Goal: Find specific page/section: Find specific page/section

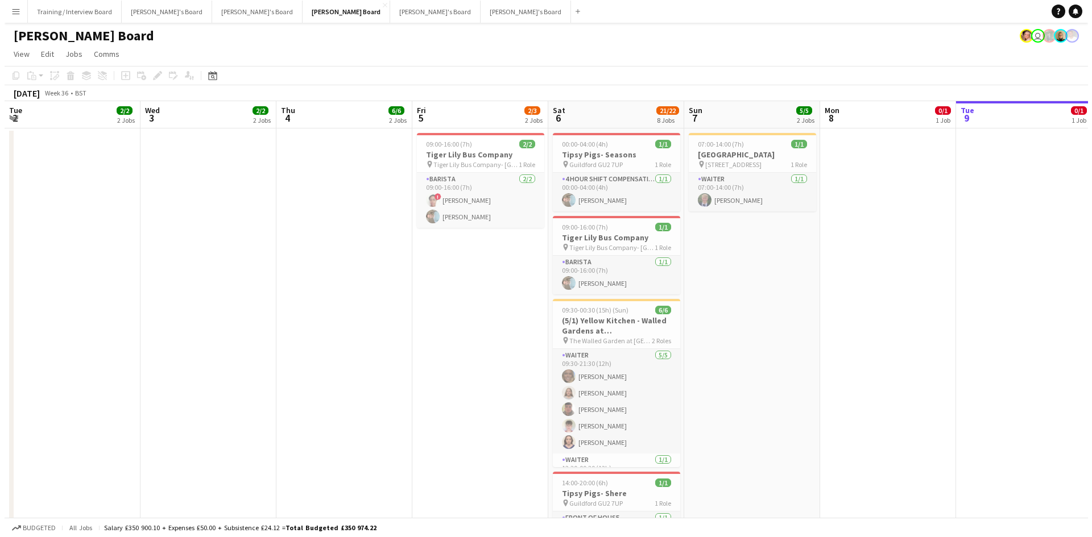
scroll to position [0, 361]
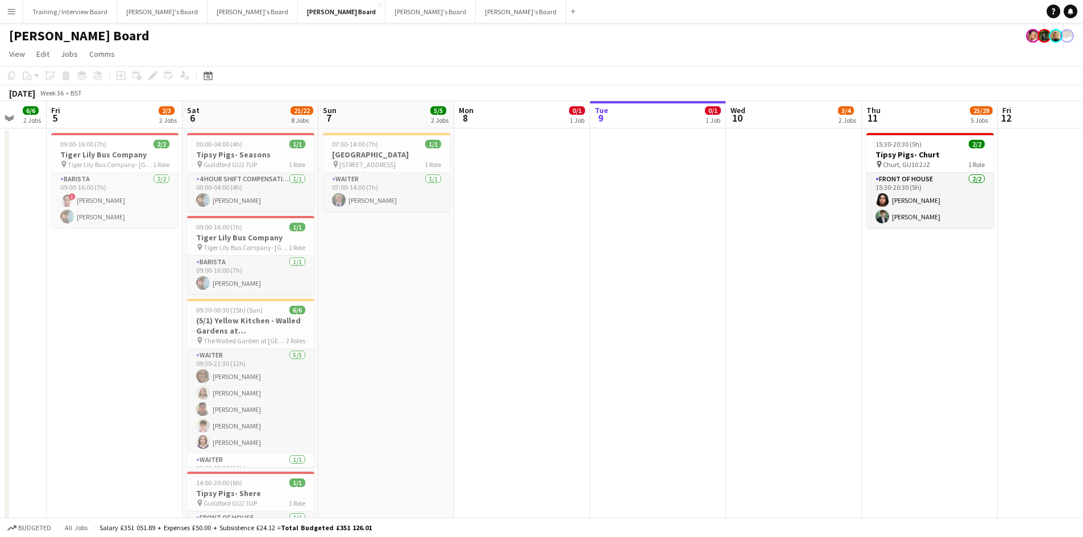
click at [7, 7] on app-icon "Menu" at bounding box center [11, 11] width 9 height 9
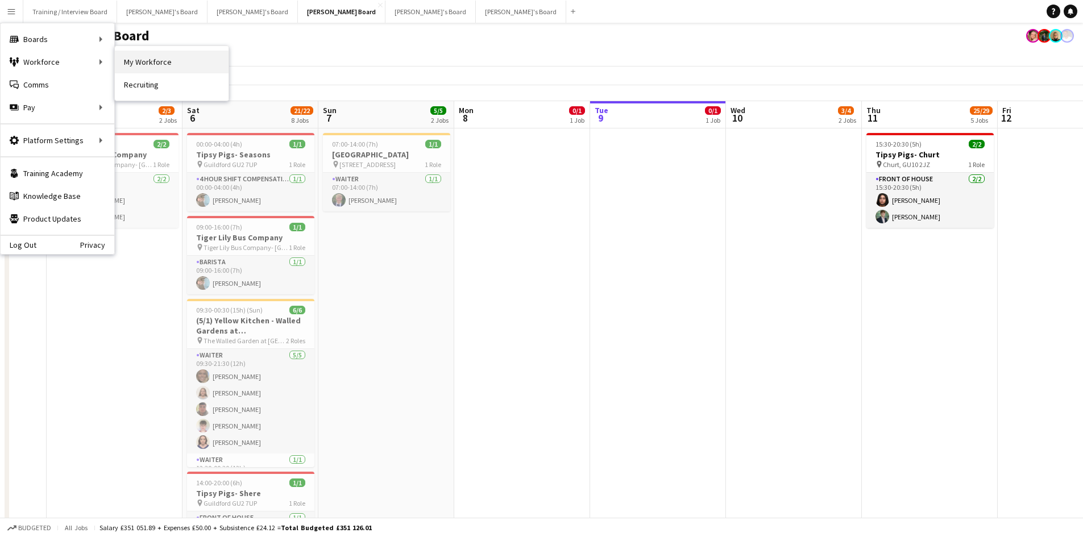
click at [169, 59] on link "My Workforce" at bounding box center [172, 62] width 114 height 23
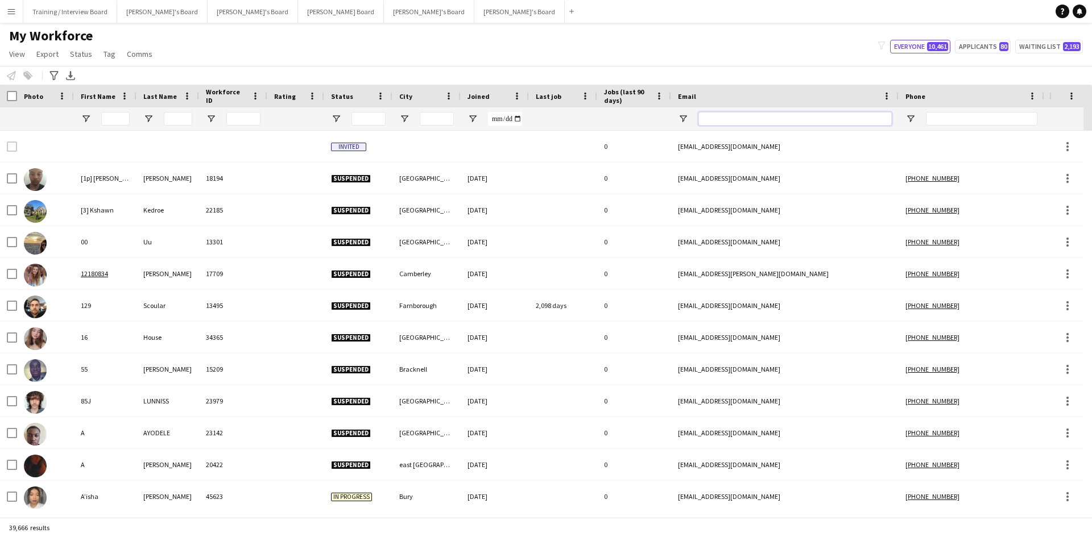
click at [716, 118] on input "Email Filter Input" at bounding box center [794, 119] width 193 height 14
paste input "**********"
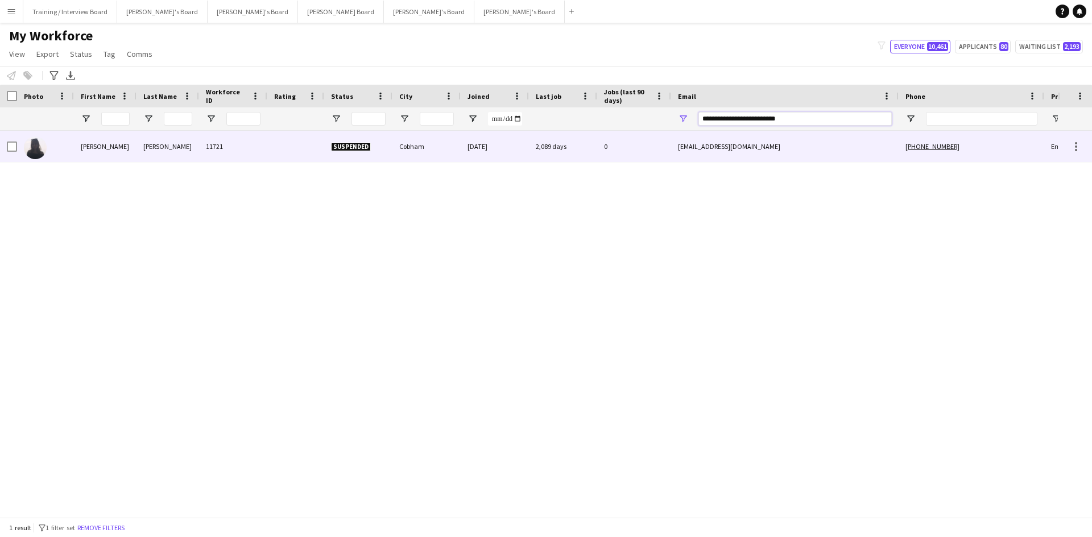
type input "**********"
click at [436, 158] on div "Cobham" at bounding box center [426, 146] width 68 height 31
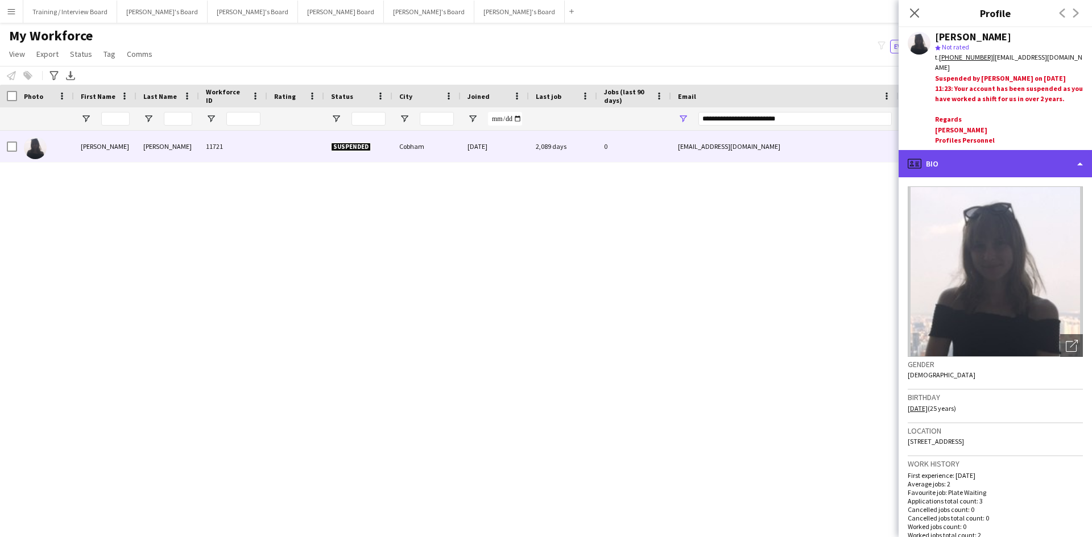
click at [968, 154] on div "profile Bio" at bounding box center [994, 163] width 193 height 27
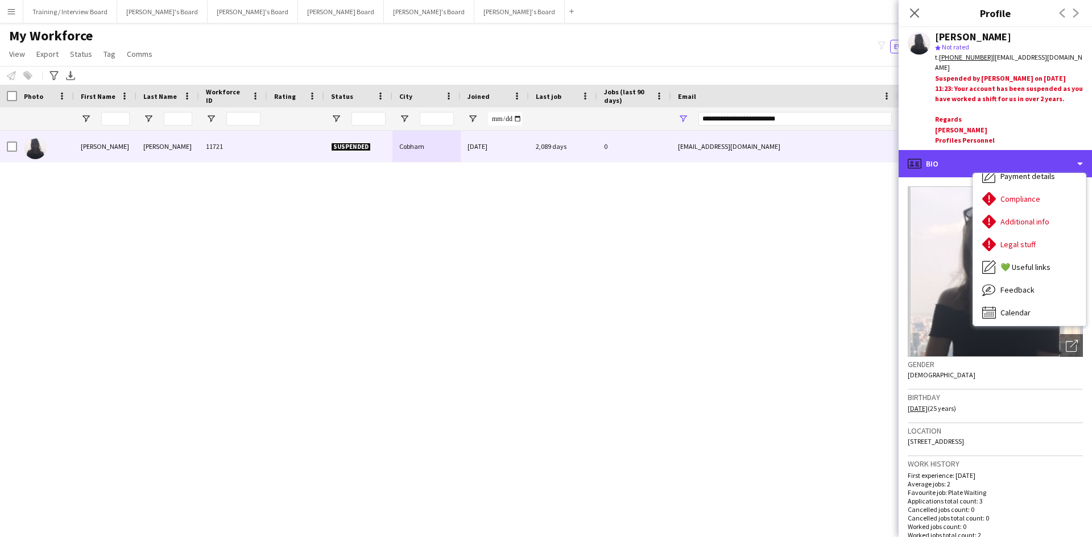
scroll to position [152, 0]
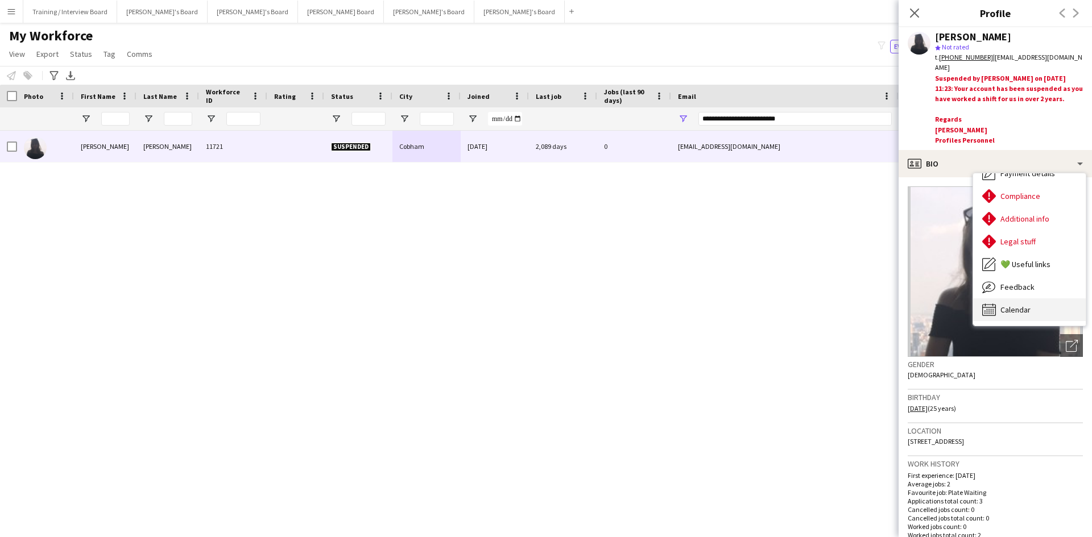
click at [1055, 300] on div "Calendar Calendar" at bounding box center [1029, 310] width 113 height 23
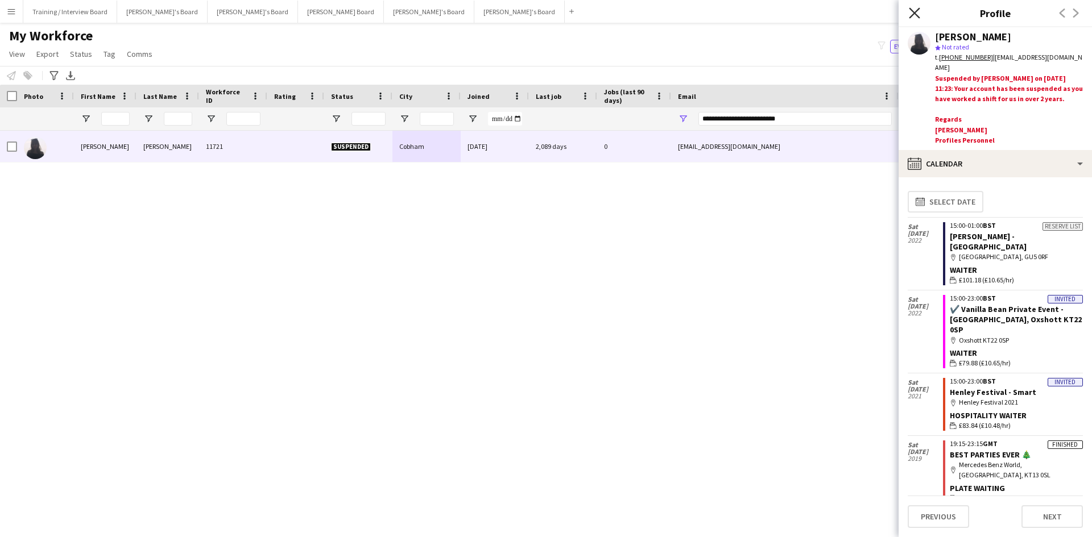
click at [914, 11] on icon "Close pop-in" at bounding box center [914, 12] width 11 height 11
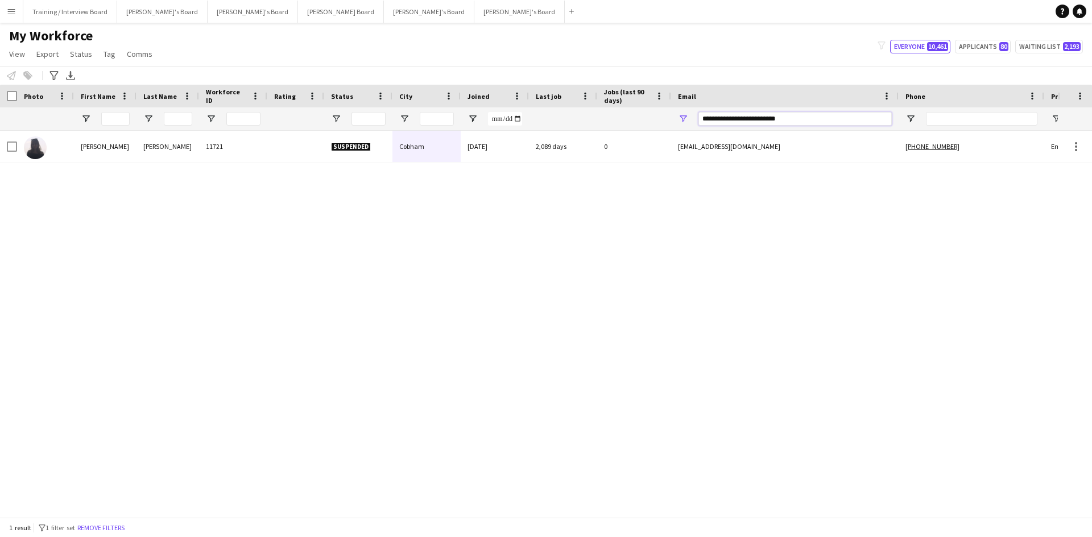
drag, startPoint x: 820, startPoint y: 118, endPoint x: 619, endPoint y: 119, distance: 201.3
click at [619, 120] on div at bounding box center [616, 118] width 1233 height 23
